Goal: Check status: Check status

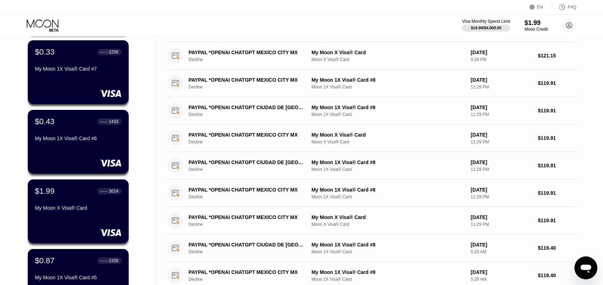
scroll to position [178, 0]
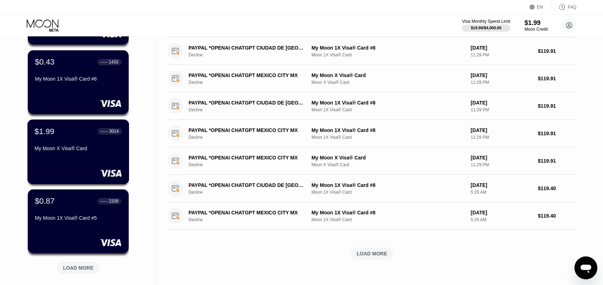
click at [100, 140] on div "$1.99 ● ● ● ● 3014 My Moon X Visa® Card" at bounding box center [78, 139] width 87 height 27
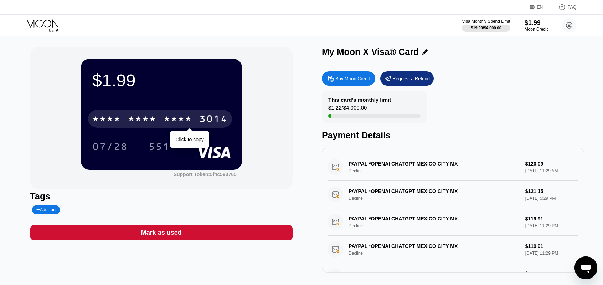
click at [158, 122] on div "* * * * * * * * * * * * 3014" at bounding box center [160, 119] width 144 height 18
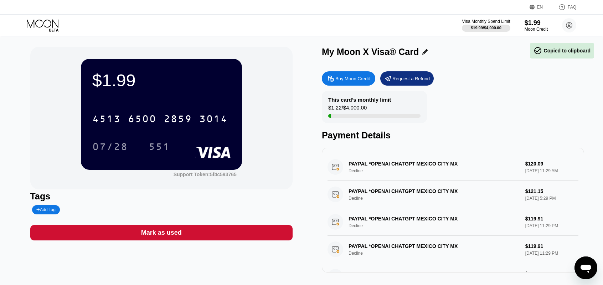
click at [121, 148] on div "07/28" at bounding box center [110, 147] width 36 height 11
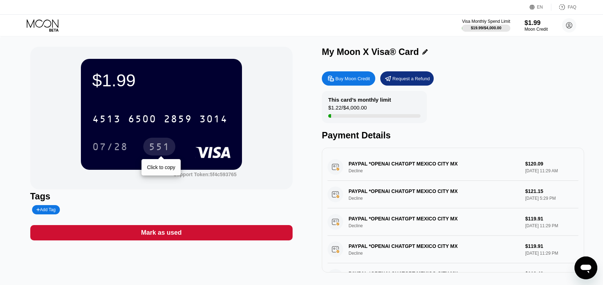
click at [150, 147] on div "551" at bounding box center [159, 147] width 21 height 11
